Goal: Use online tool/utility: Utilize a website feature to perform a specific function

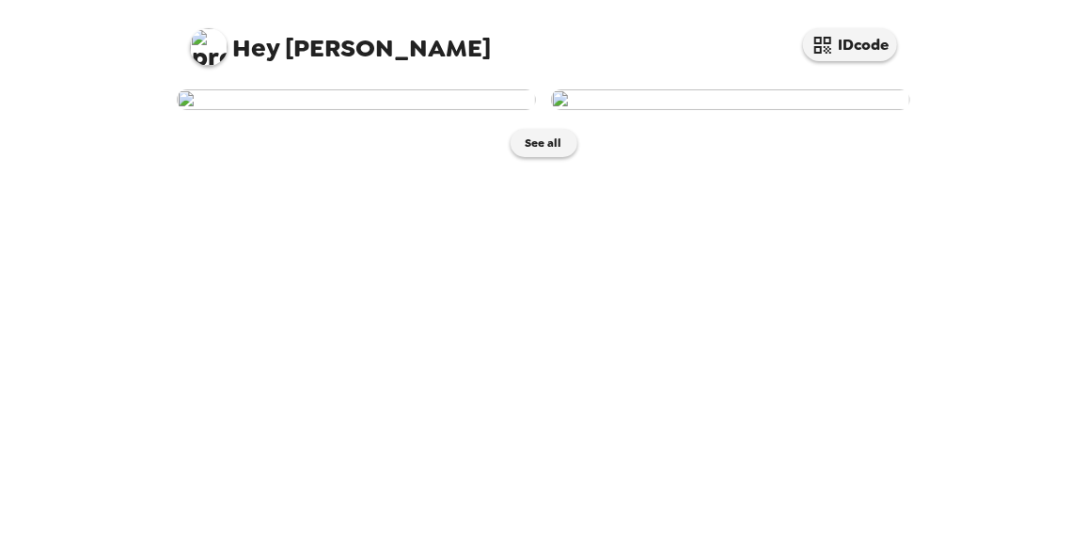
click at [768, 110] on img at bounding box center [730, 99] width 359 height 21
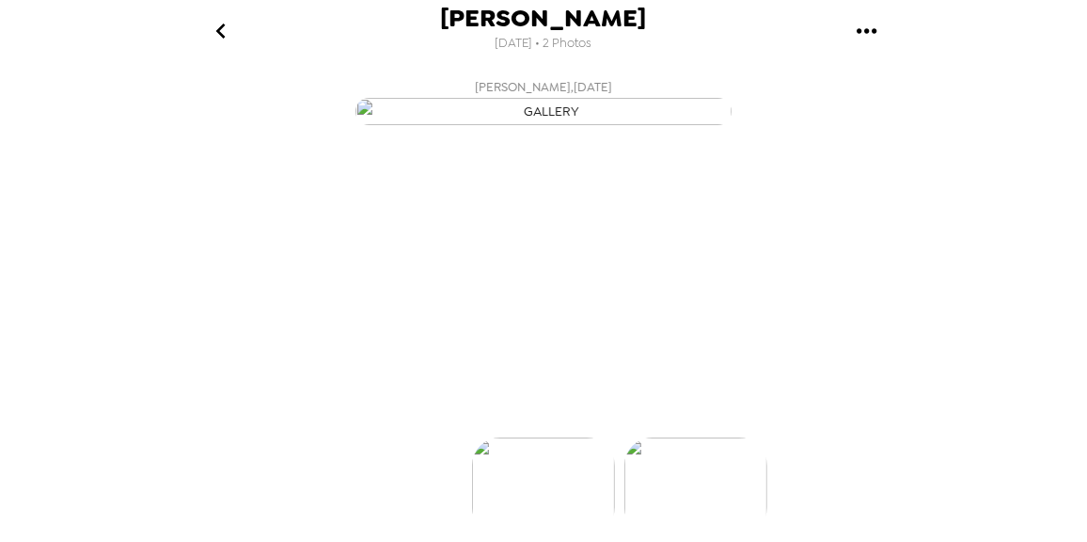
scroll to position [0, 150]
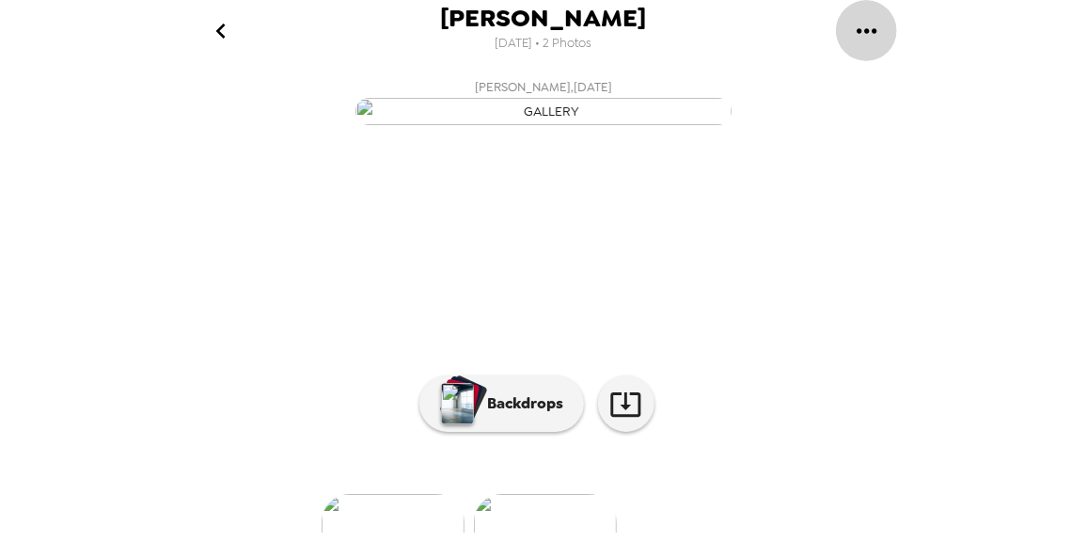
click at [879, 35] on icon "gallery menu" at bounding box center [867, 31] width 30 height 30
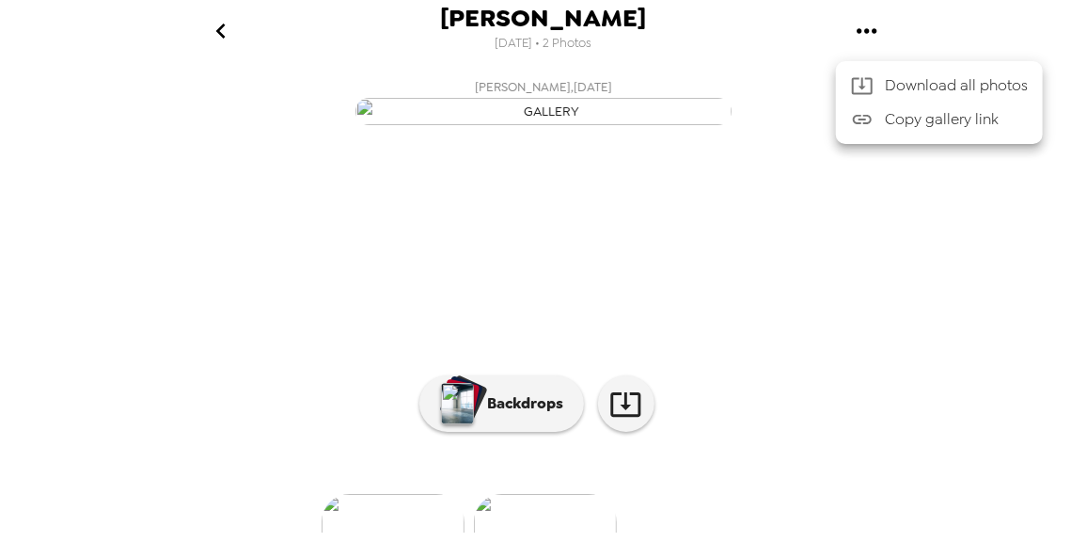
click at [1043, 214] on div at bounding box center [543, 271] width 1087 height 542
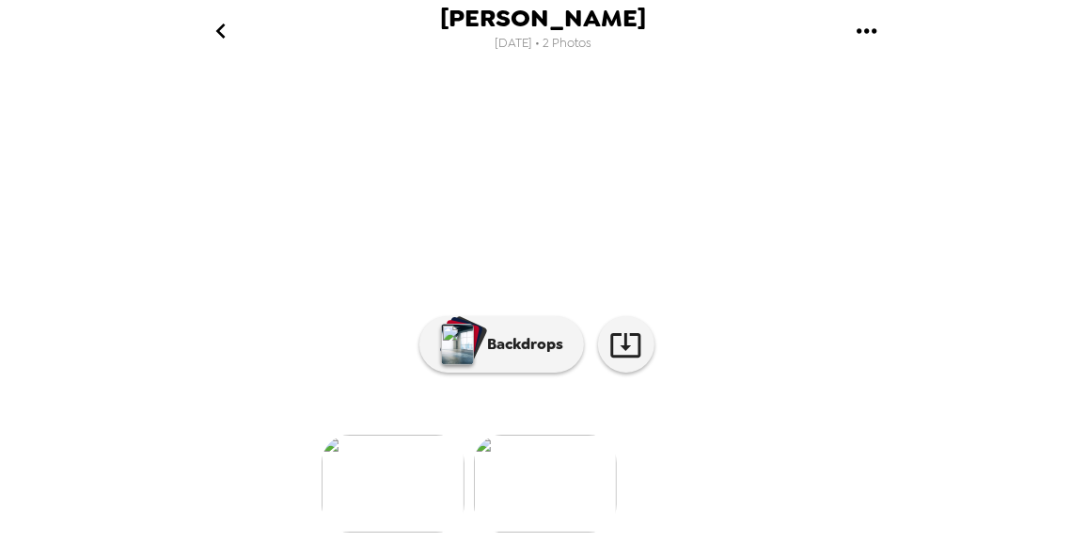
scroll to position [272, 0]
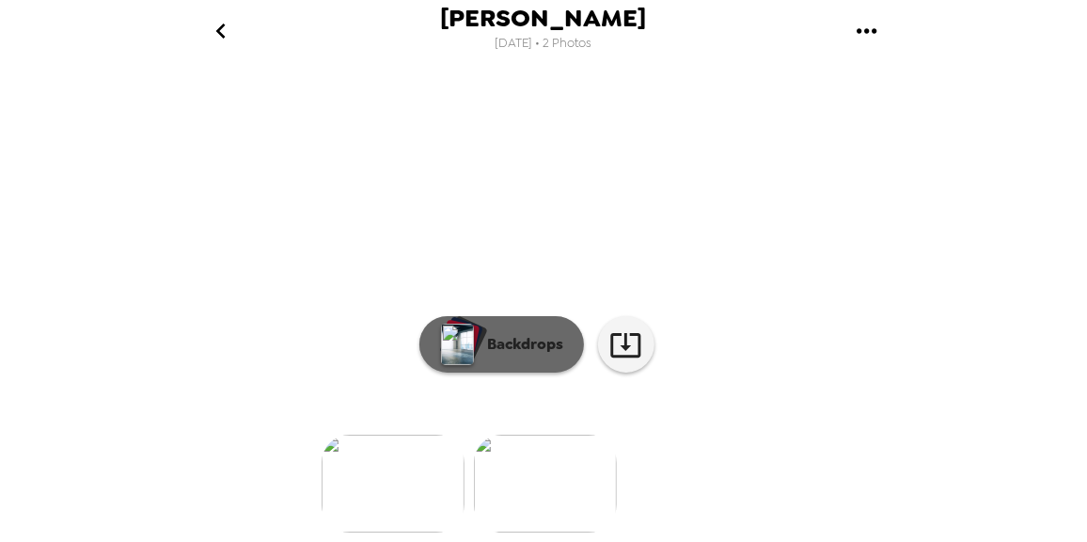
click at [491, 345] on button "Backdrops" at bounding box center [501, 344] width 165 height 56
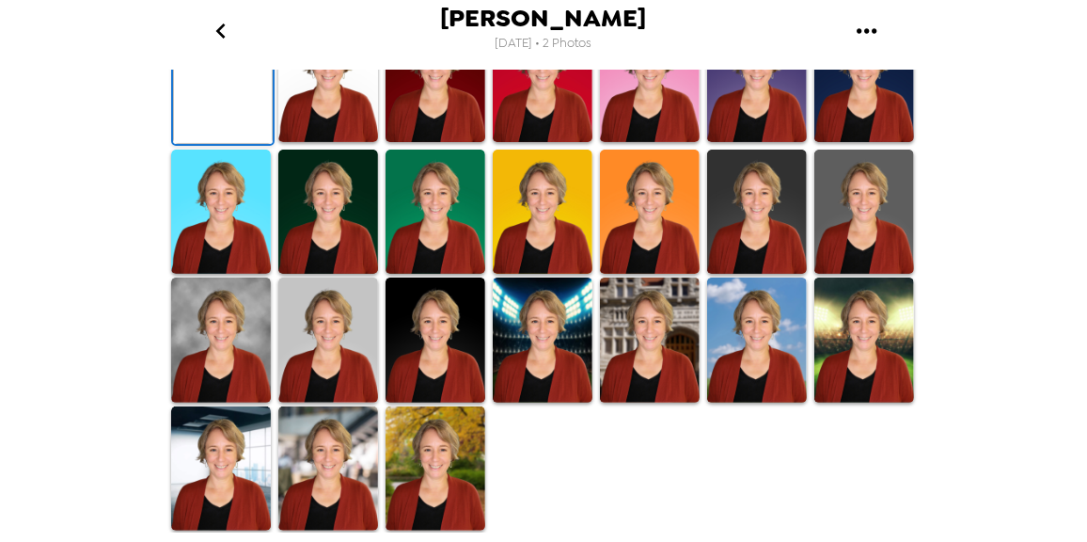
scroll to position [461, 0]
click at [330, 275] on img at bounding box center [328, 212] width 100 height 125
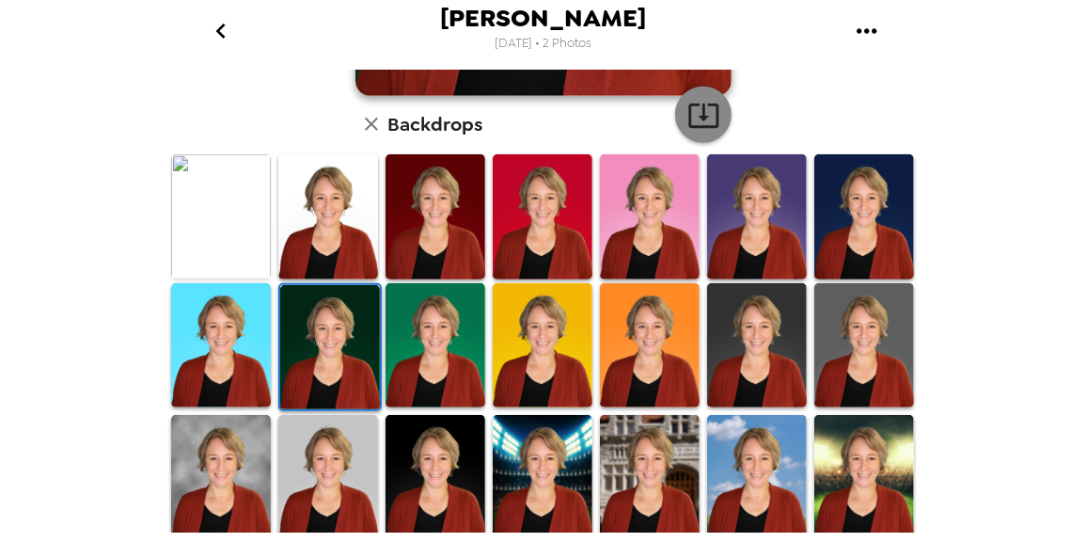
click at [688, 131] on icon "button" at bounding box center [704, 115] width 33 height 33
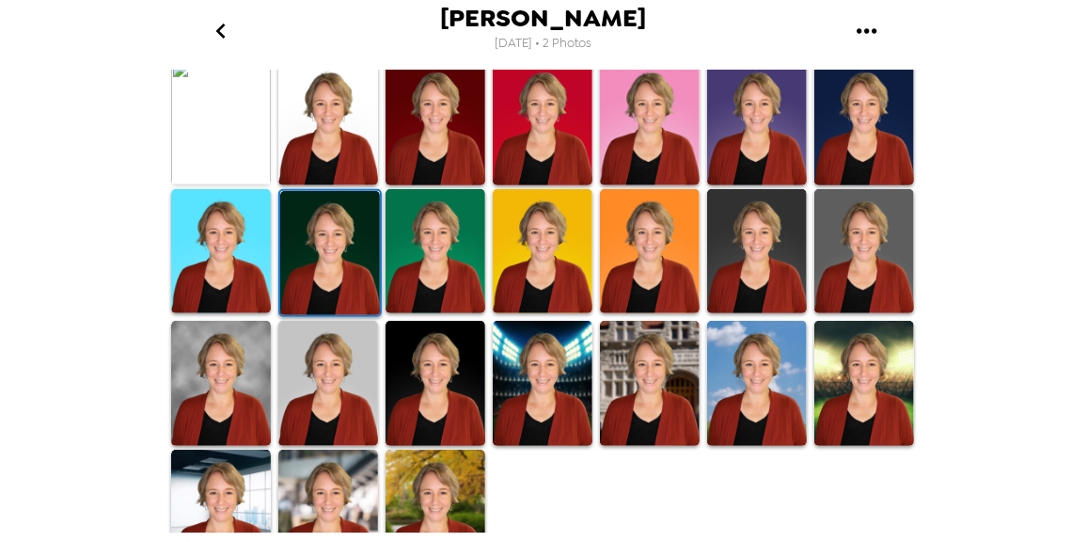
scroll to position [587, 0]
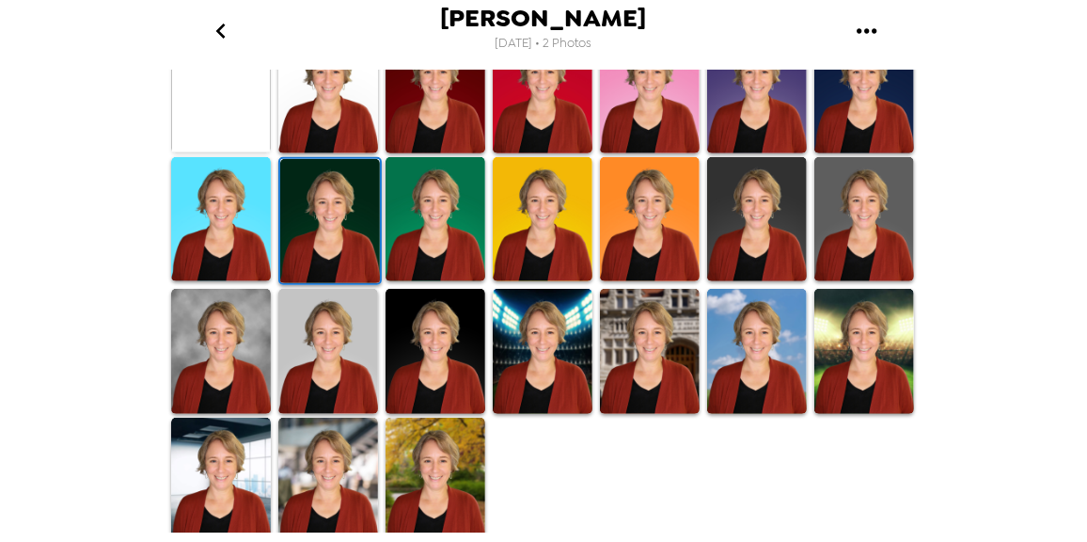
click at [330, 484] on img at bounding box center [328, 480] width 100 height 125
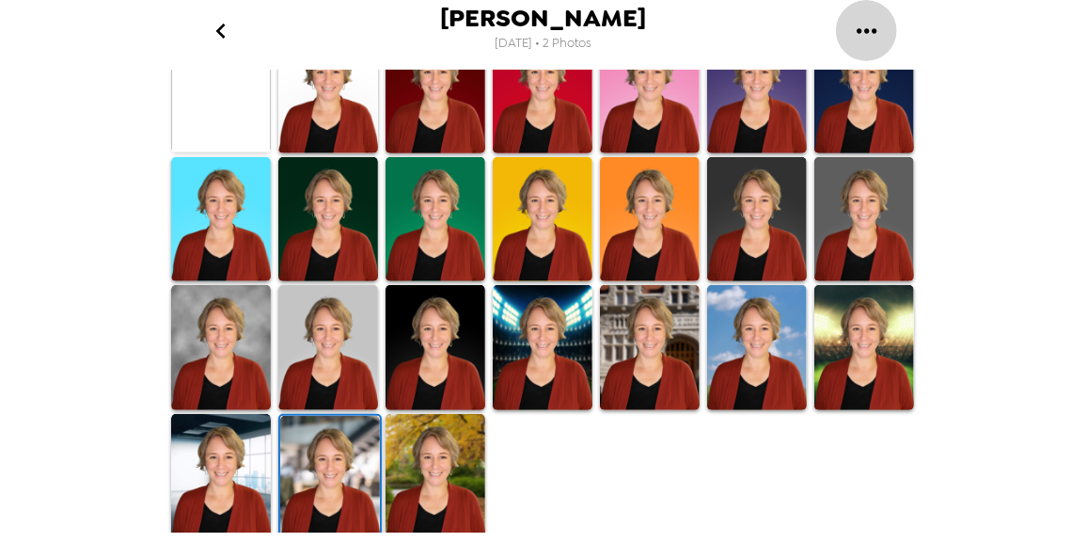
click at [876, 13] on button "gallery menu" at bounding box center [866, 30] width 61 height 61
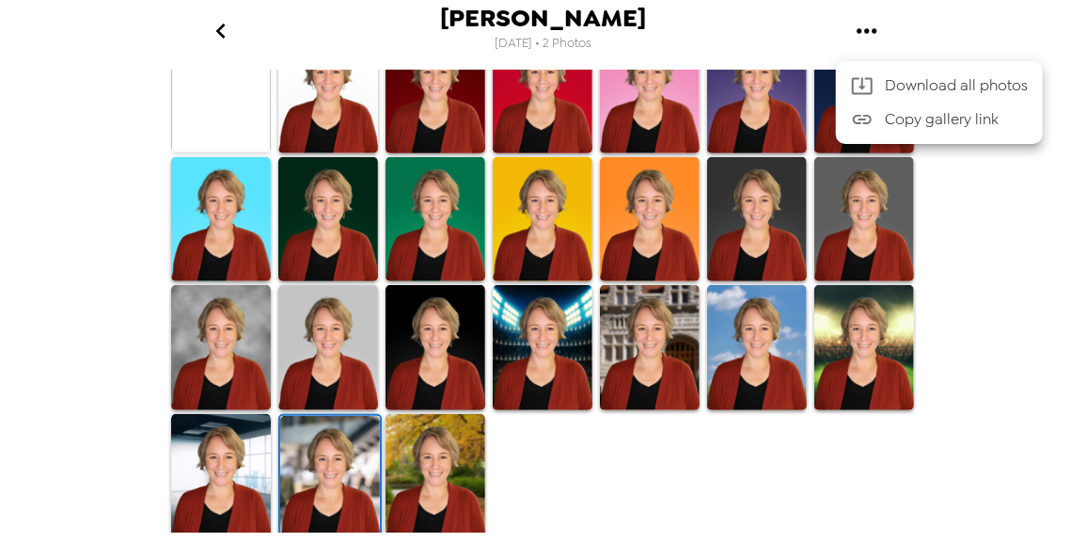
click at [704, 27] on div at bounding box center [543, 271] width 1087 height 542
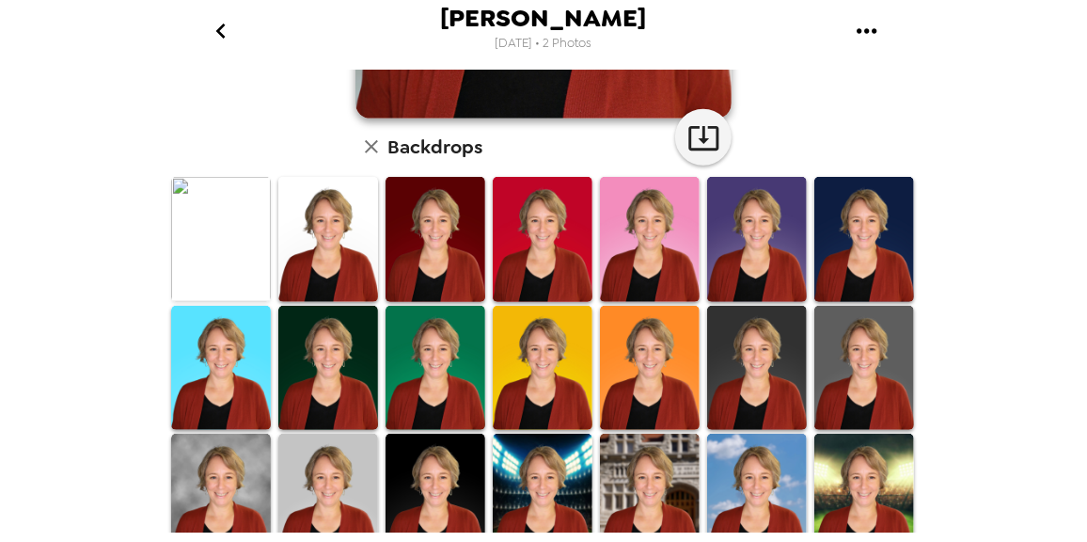
scroll to position [437, 0]
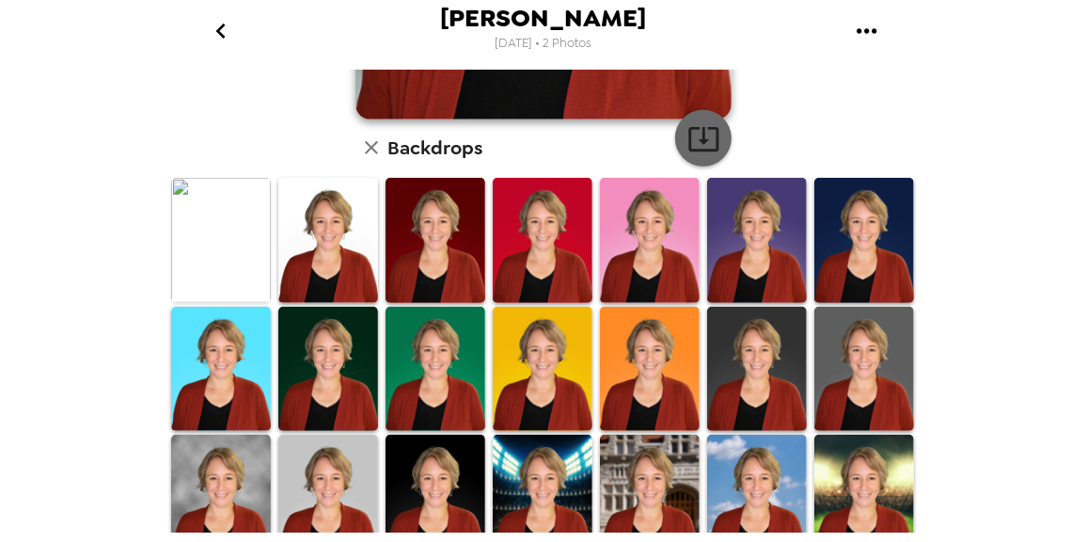
click at [688, 138] on icon "button" at bounding box center [704, 138] width 33 height 33
